Goal: Information Seeking & Learning: Learn about a topic

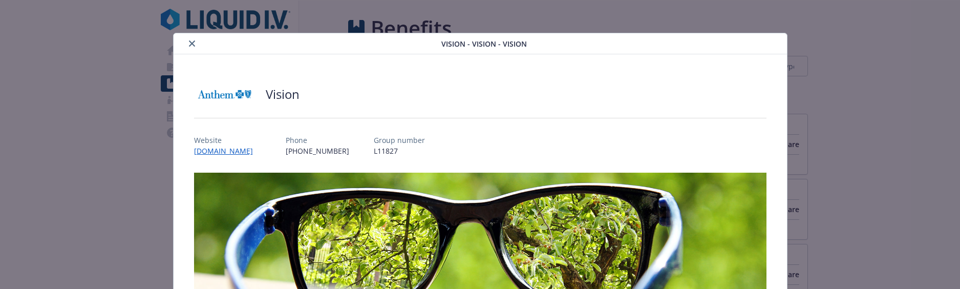
click at [189, 43] on icon "close" at bounding box center [192, 43] width 6 height 6
